Goal: Find specific page/section: Find specific page/section

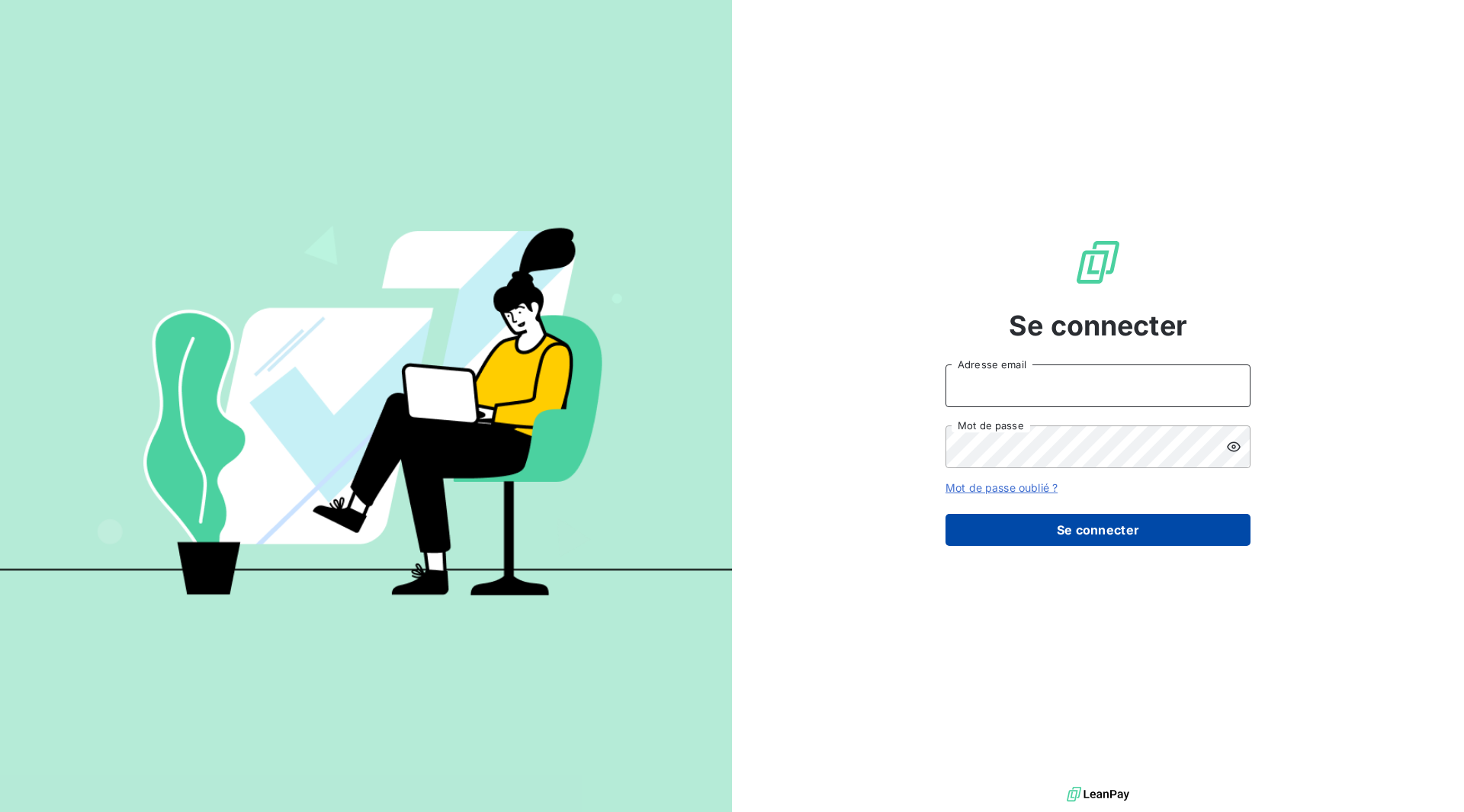
type input "[EMAIL_ADDRESS][PERSON_NAME][DOMAIN_NAME]"
click at [1135, 529] on button "Se connecter" at bounding box center [1098, 529] width 305 height 32
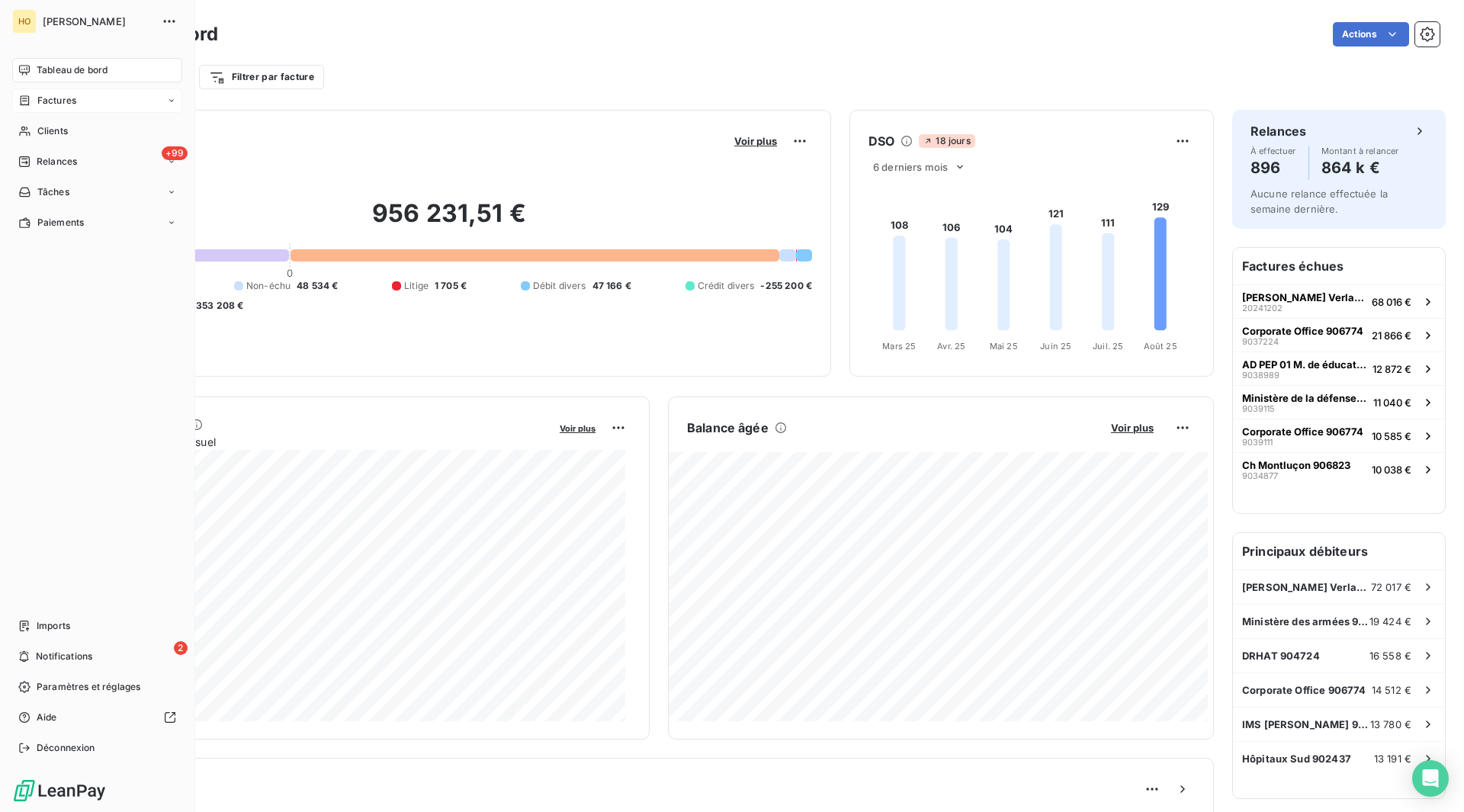
click at [72, 108] on div "Factures" at bounding box center [98, 101] width 170 height 25
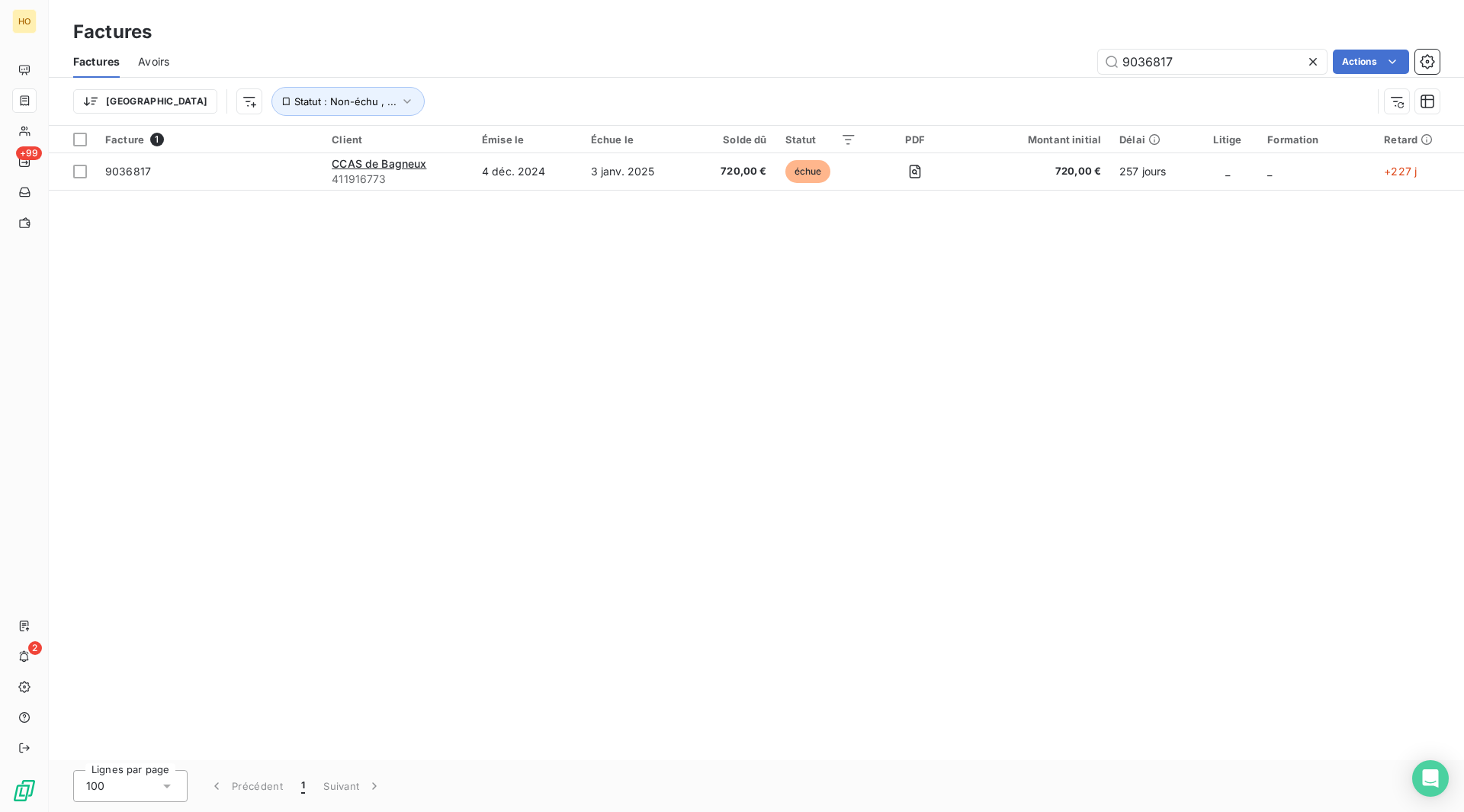
type input "9036817"
